Goal: Register for event/course

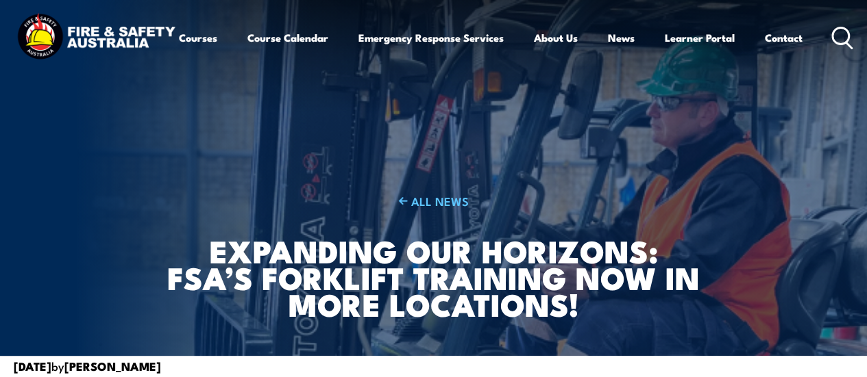
click at [832, 44] on circle at bounding box center [840, 35] width 16 height 16
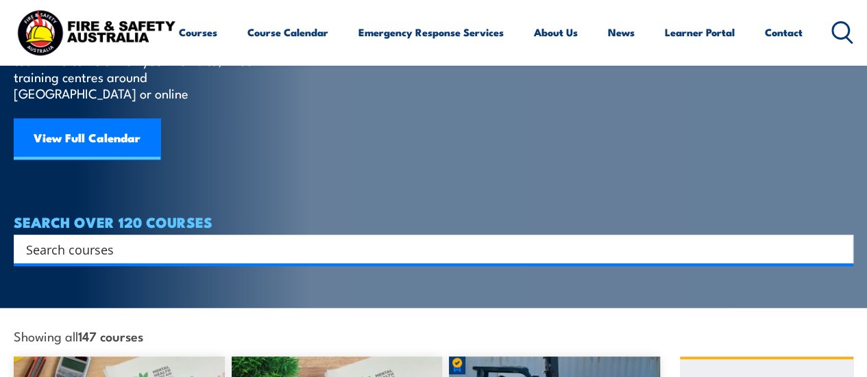
scroll to position [137, 0]
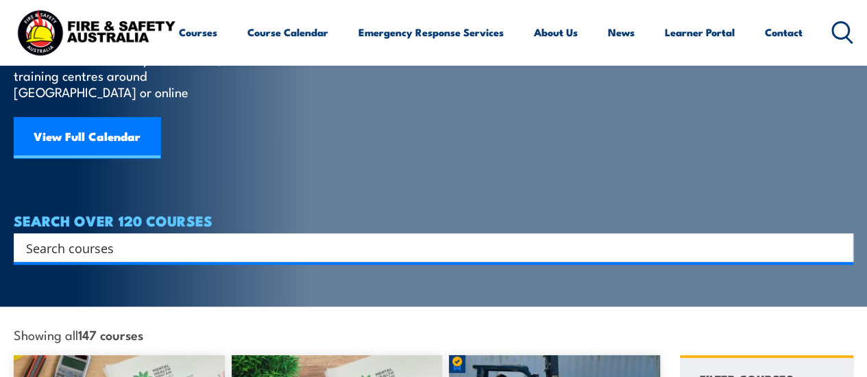
click at [73, 238] on input "Search input" at bounding box center [424, 248] width 797 height 21
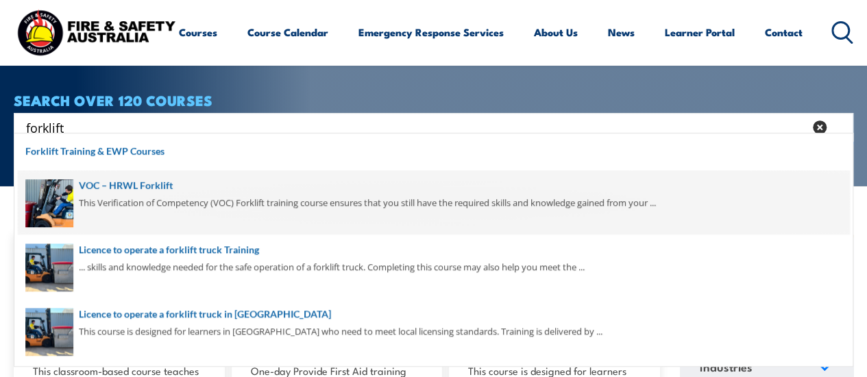
scroll to position [274, 0]
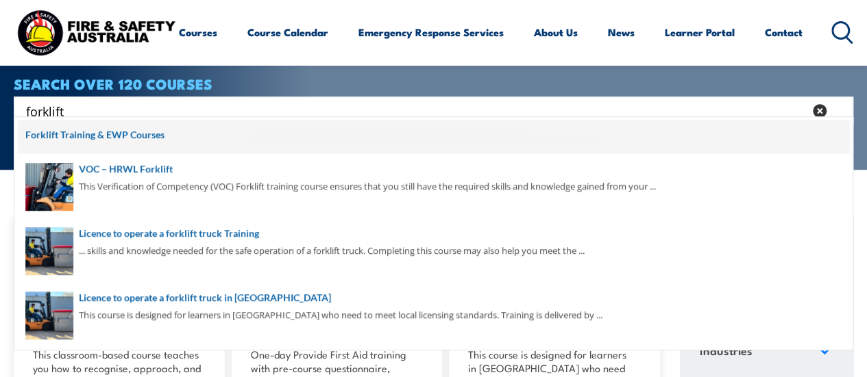
type input "forklift"
click at [110, 134] on span at bounding box center [433, 137] width 831 height 34
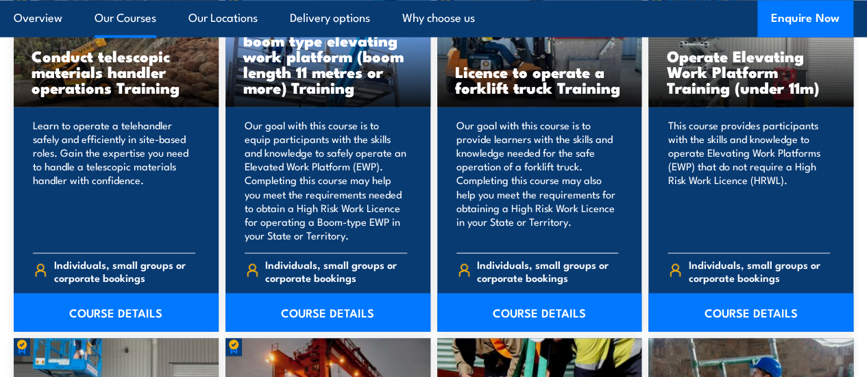
scroll to position [1197, 0]
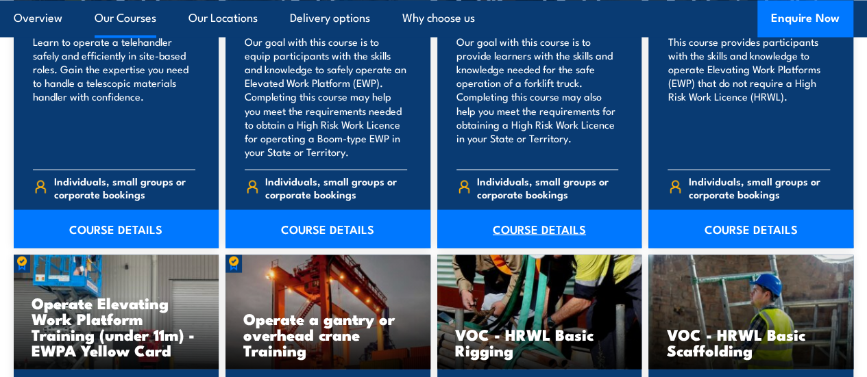
click at [535, 248] on link "COURSE DETAILS" at bounding box center [539, 229] width 205 height 38
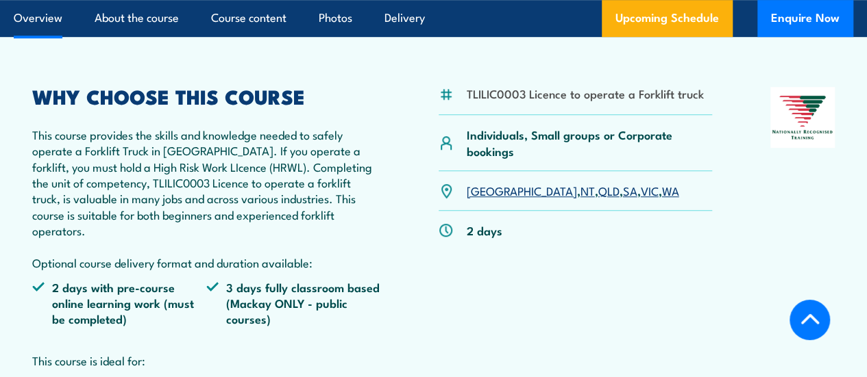
scroll to position [411, 0]
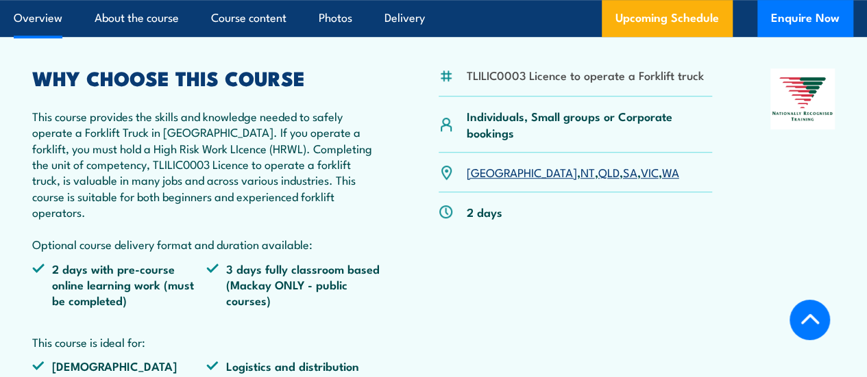
click at [662, 180] on link "WA" at bounding box center [670, 172] width 17 height 16
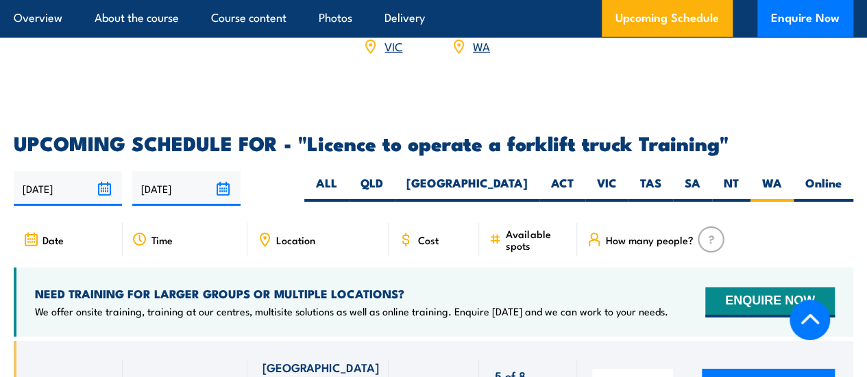
scroll to position [2121, 0]
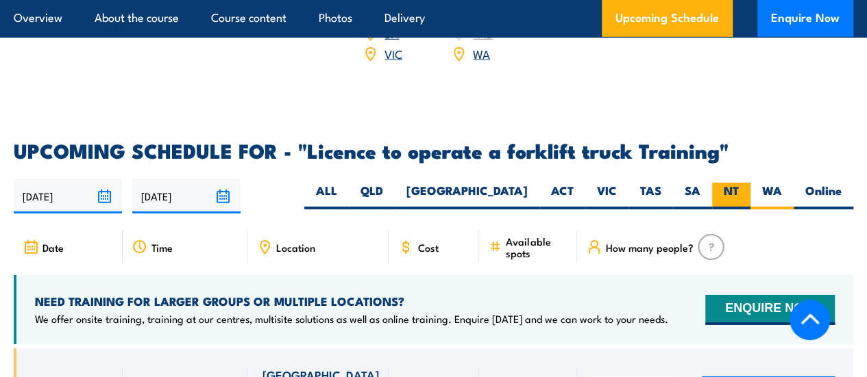
click at [730, 185] on label "NT" at bounding box center [731, 196] width 38 height 27
click at [738, 185] on input "NT" at bounding box center [742, 187] width 9 height 9
radio input "true"
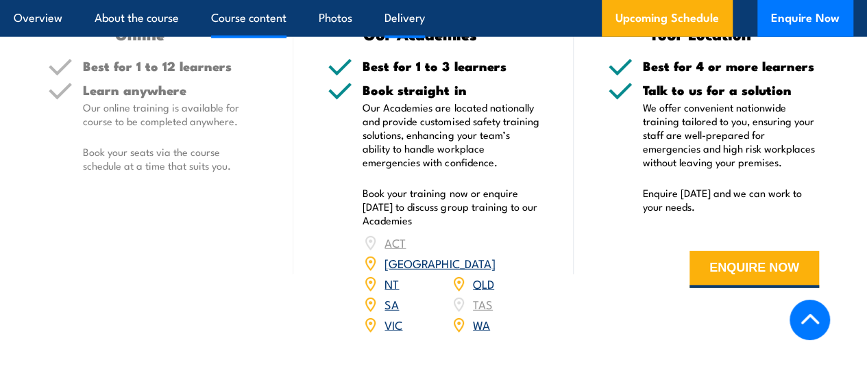
scroll to position [1847, 0]
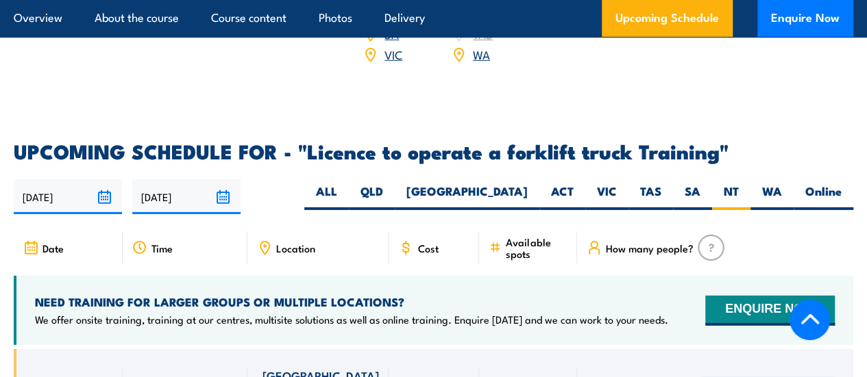
scroll to position [2121, 0]
